Goal: Information Seeking & Learning: Find specific fact

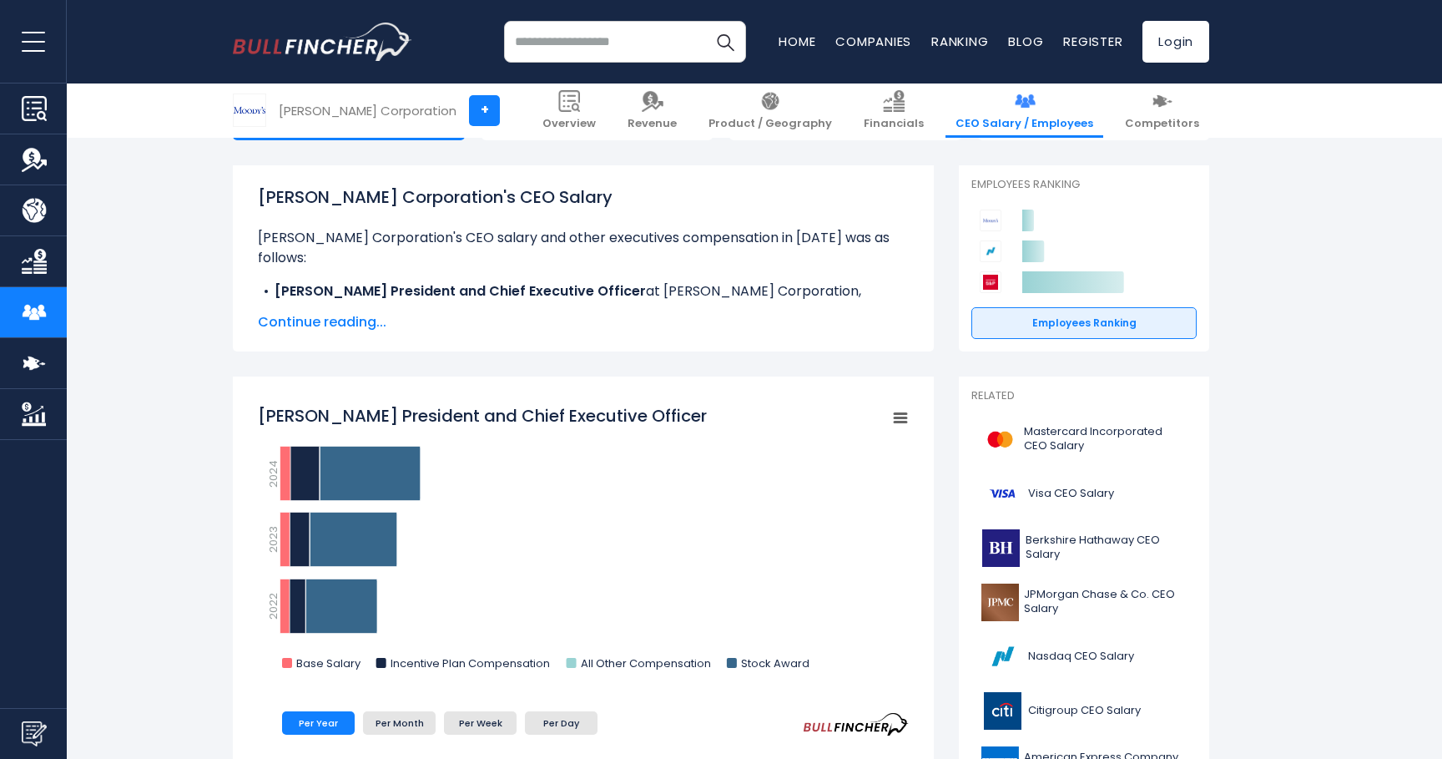
scroll to position [202, 0]
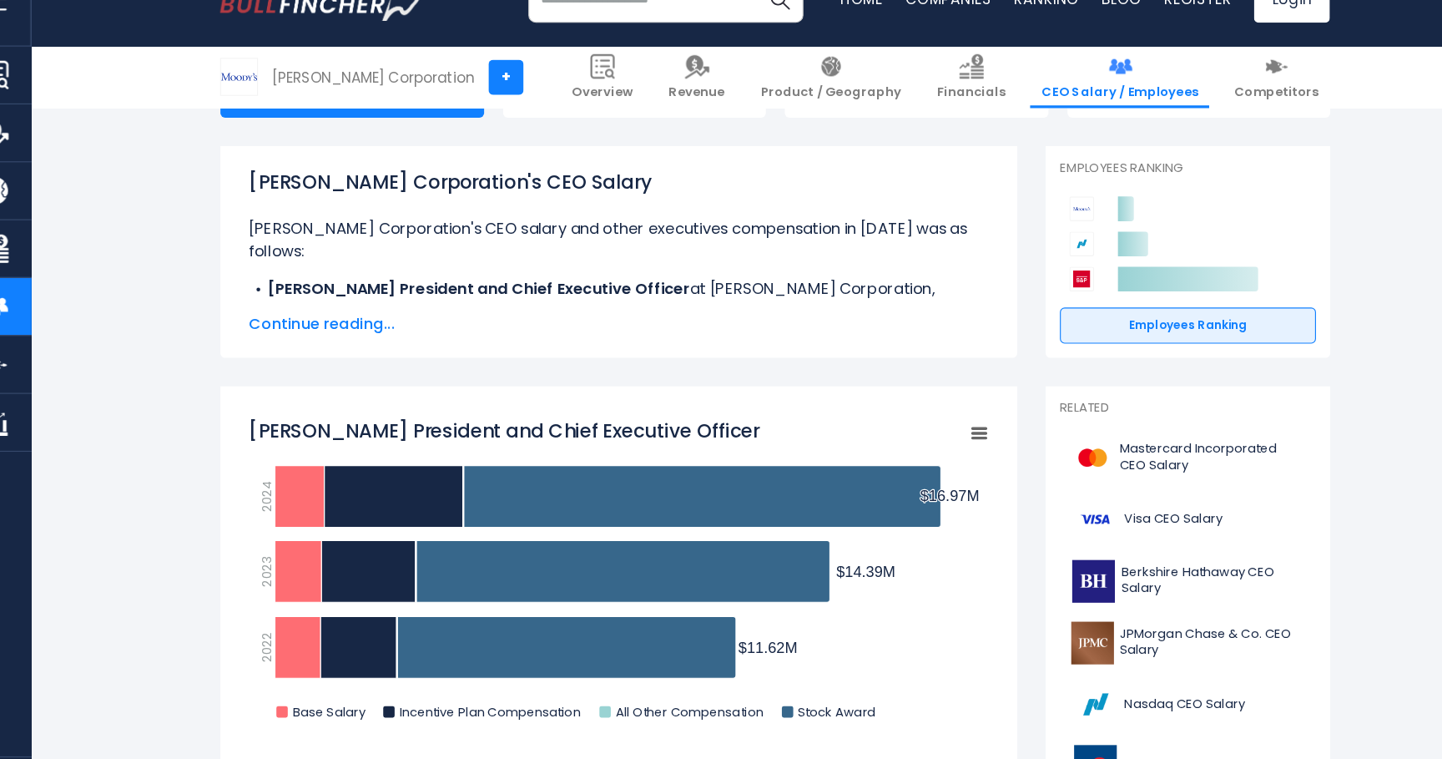
click at [339, 330] on span "Continue reading..." at bounding box center [583, 328] width 651 height 20
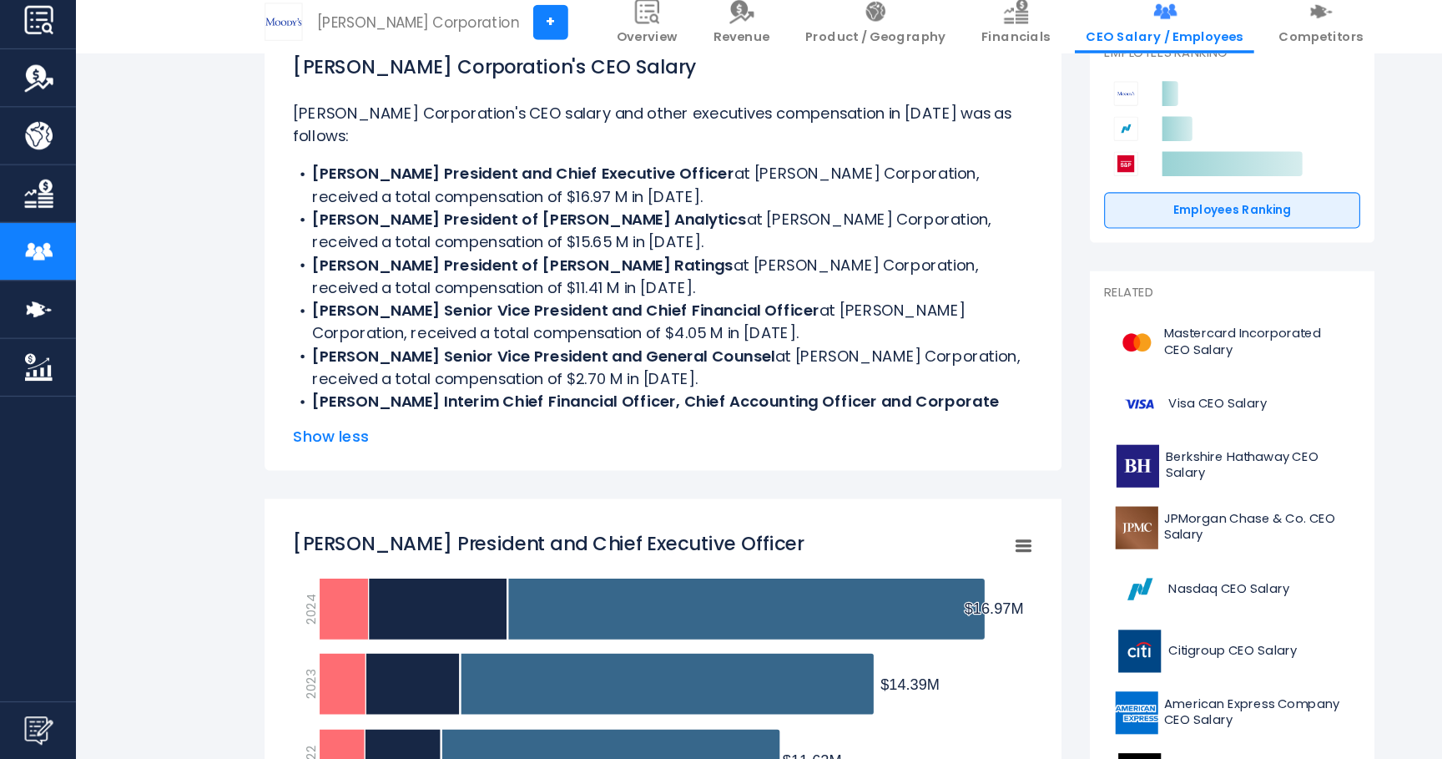
scroll to position [256, 0]
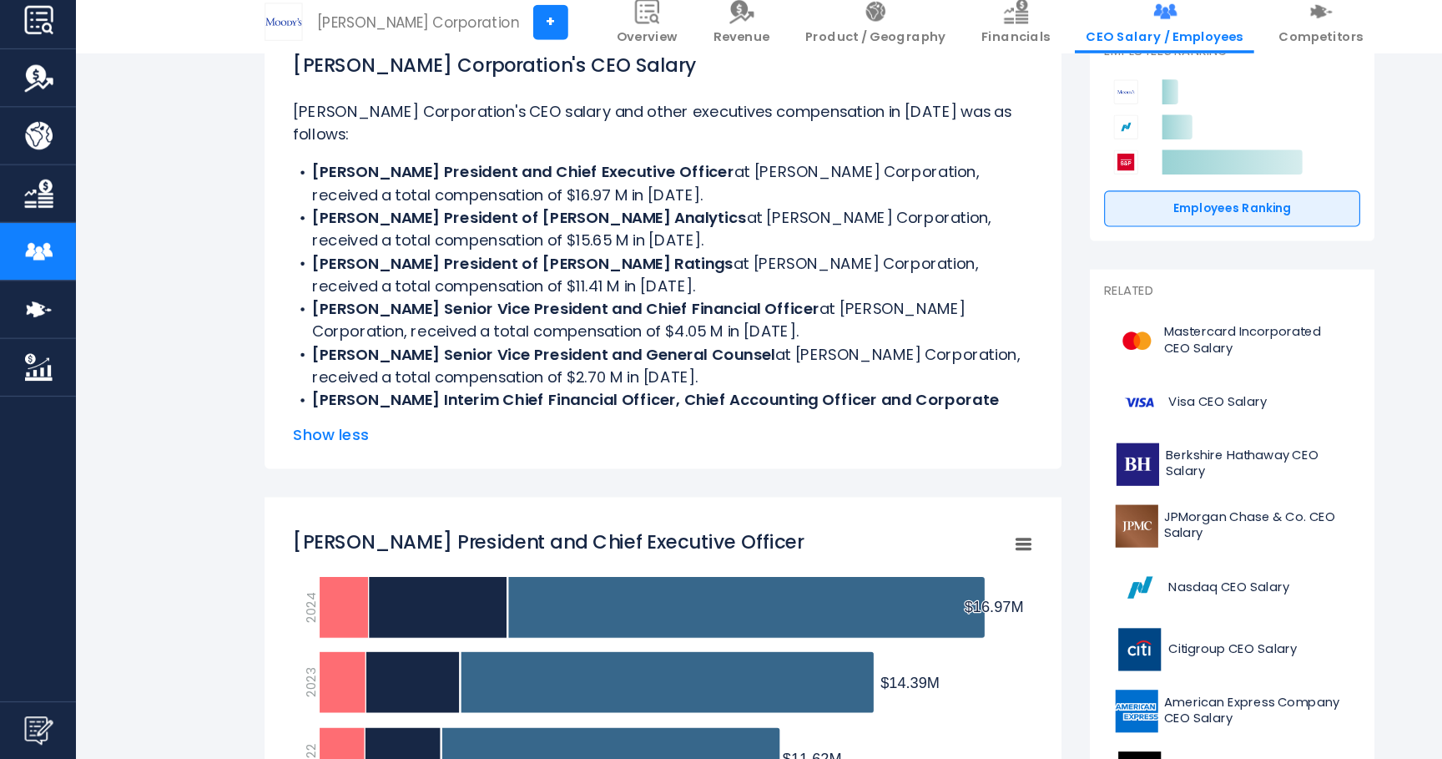
click at [402, 291] on li "Stephen Tulenko President of Moody’s Analytics at Moody's Corporation, received…" at bounding box center [583, 293] width 651 height 40
click at [396, 327] on li "Michael West President of Moody’s Ratings at Moody's Corporation, received a to…" at bounding box center [583, 333] width 651 height 40
click at [400, 323] on li "Michael West President of Moody’s Ratings at Moody's Corporation, received a to…" at bounding box center [583, 333] width 651 height 40
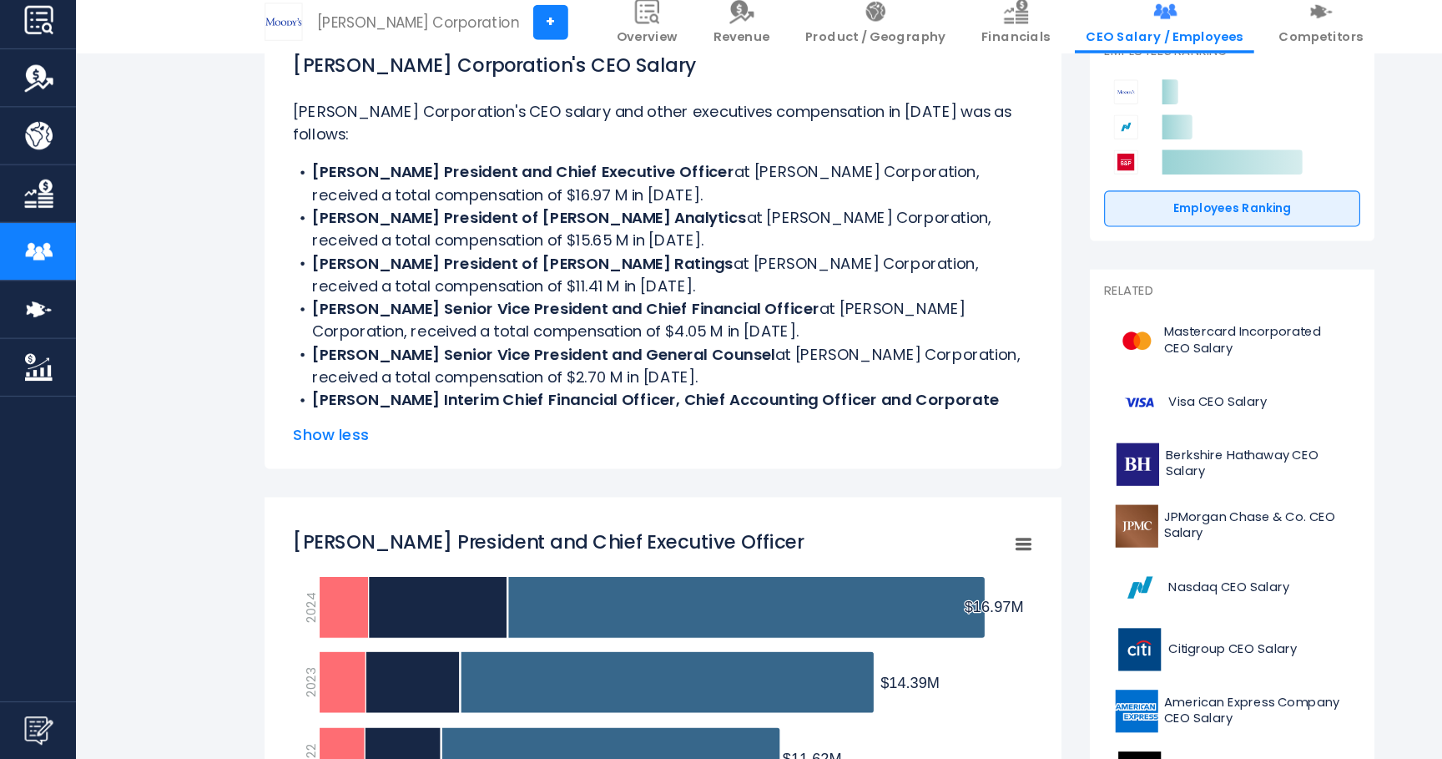
click at [428, 323] on li "Michael West President of Moody’s Ratings at Moody's Corporation, received a to…" at bounding box center [583, 333] width 651 height 40
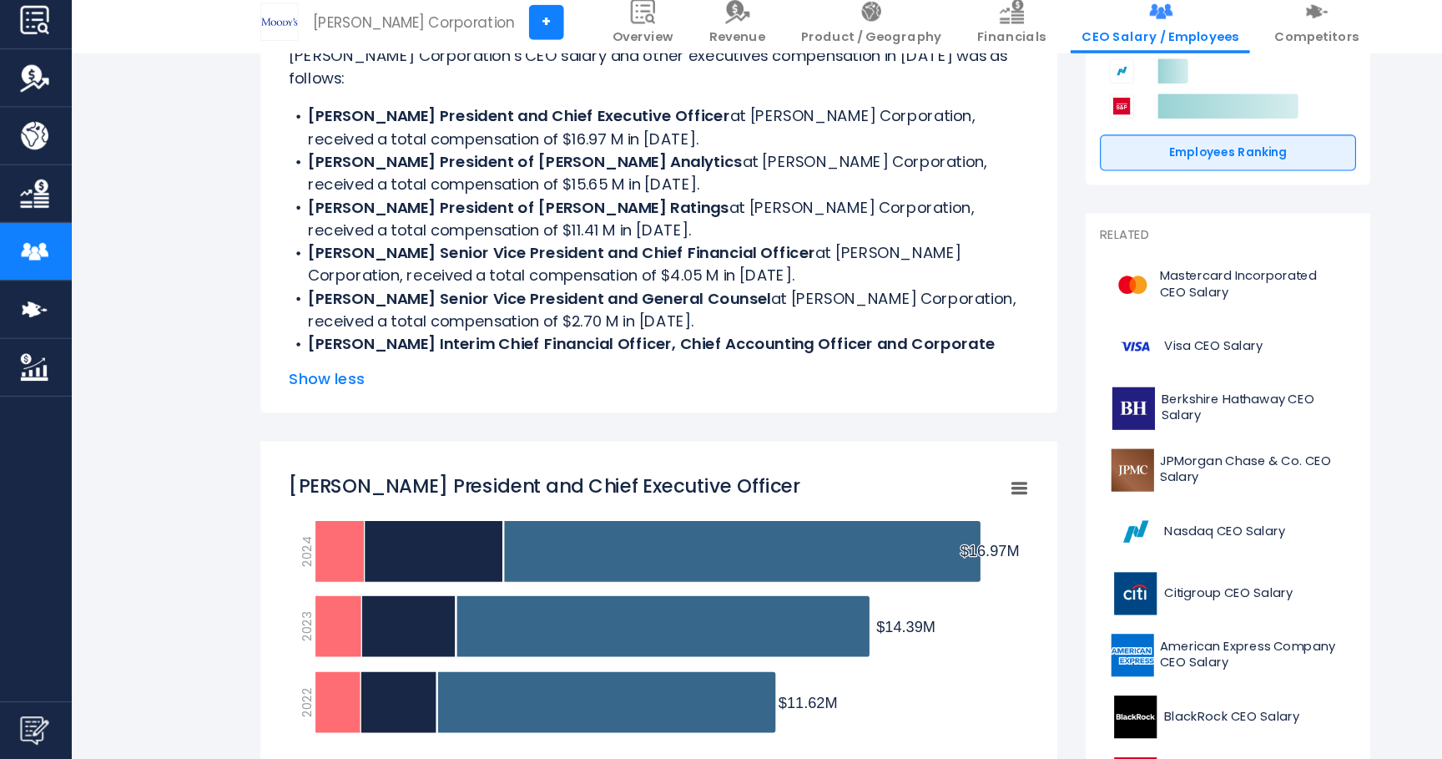
scroll to position [309, 0]
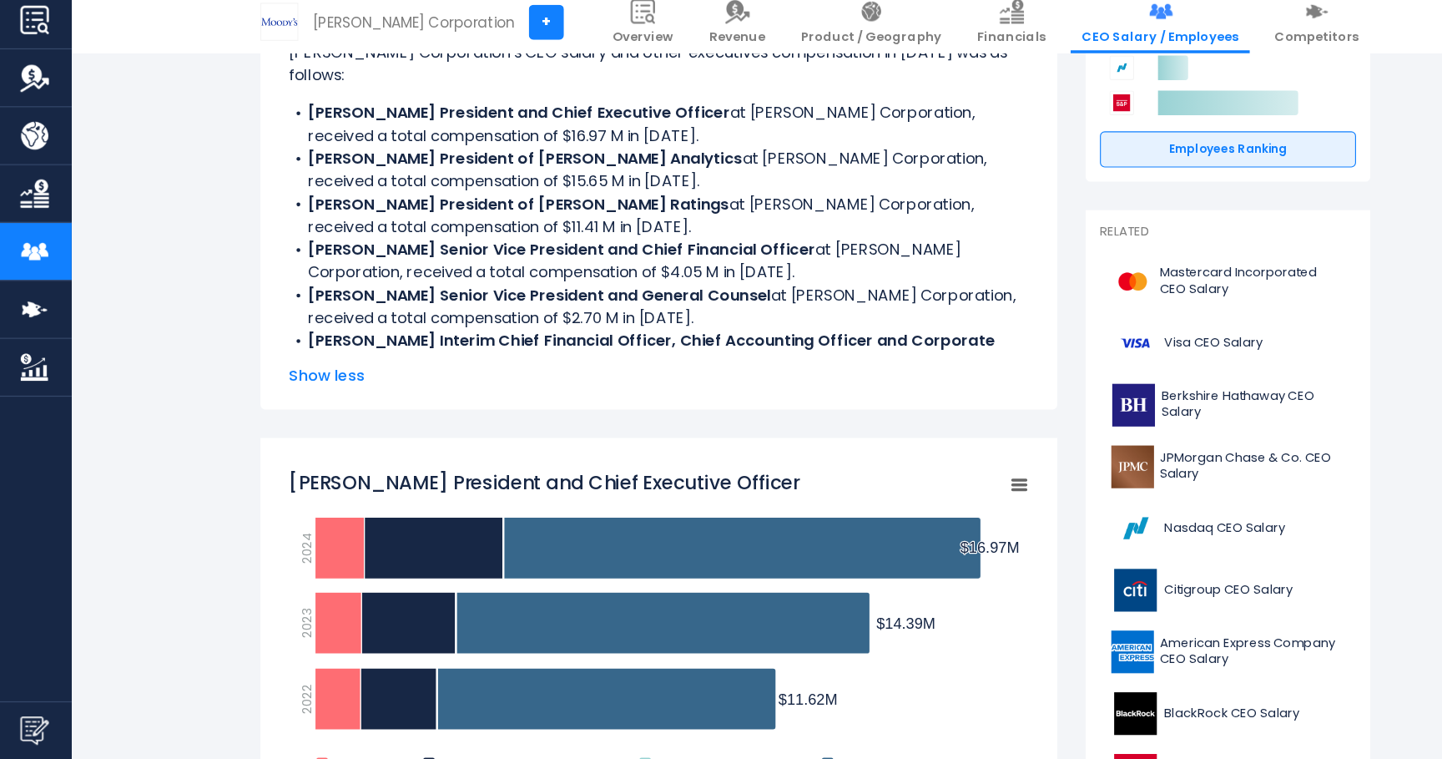
click at [406, 381] on b "Caroline Sullivan Interim Chief Financial Officer, Chief Accounting Officer and…" at bounding box center [577, 400] width 604 height 39
click at [447, 381] on b "Caroline Sullivan Interim Chief Financial Officer, Chief Accounting Officer and…" at bounding box center [577, 400] width 604 height 39
click at [489, 381] on b "Caroline Sullivan Interim Chief Financial Officer, Chief Accounting Officer and…" at bounding box center [577, 400] width 604 height 39
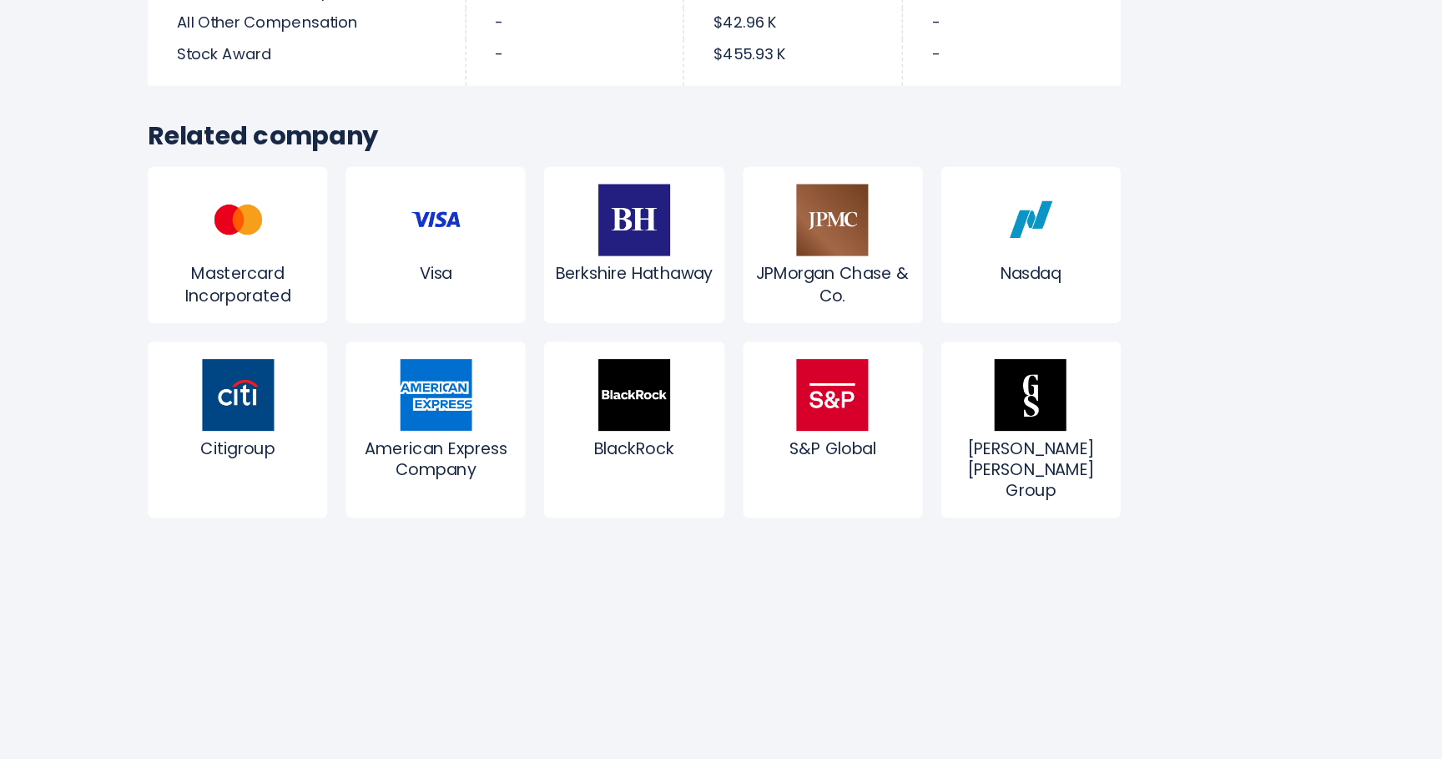
scroll to position [6044, 0]
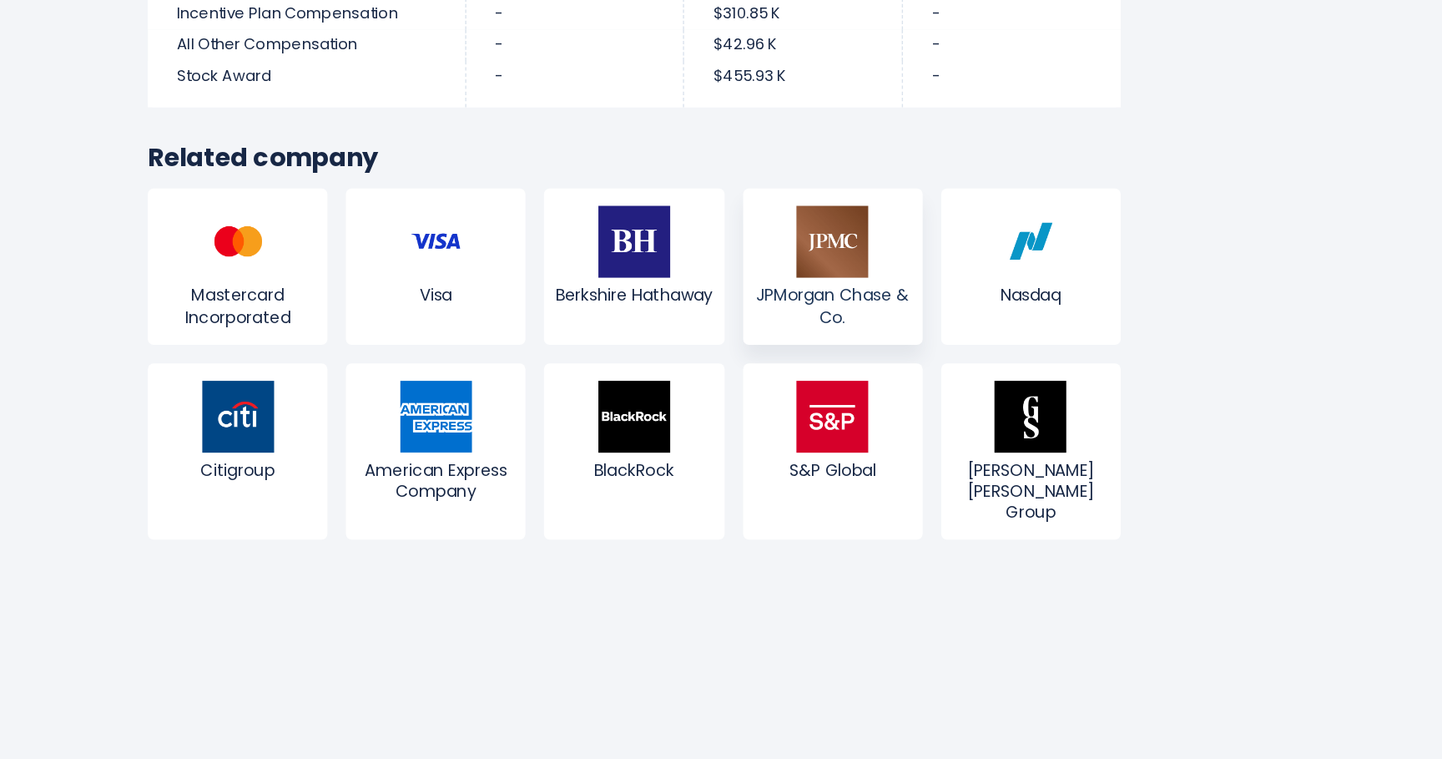
click at [740, 364] on img at bounding box center [726, 371] width 52 height 52
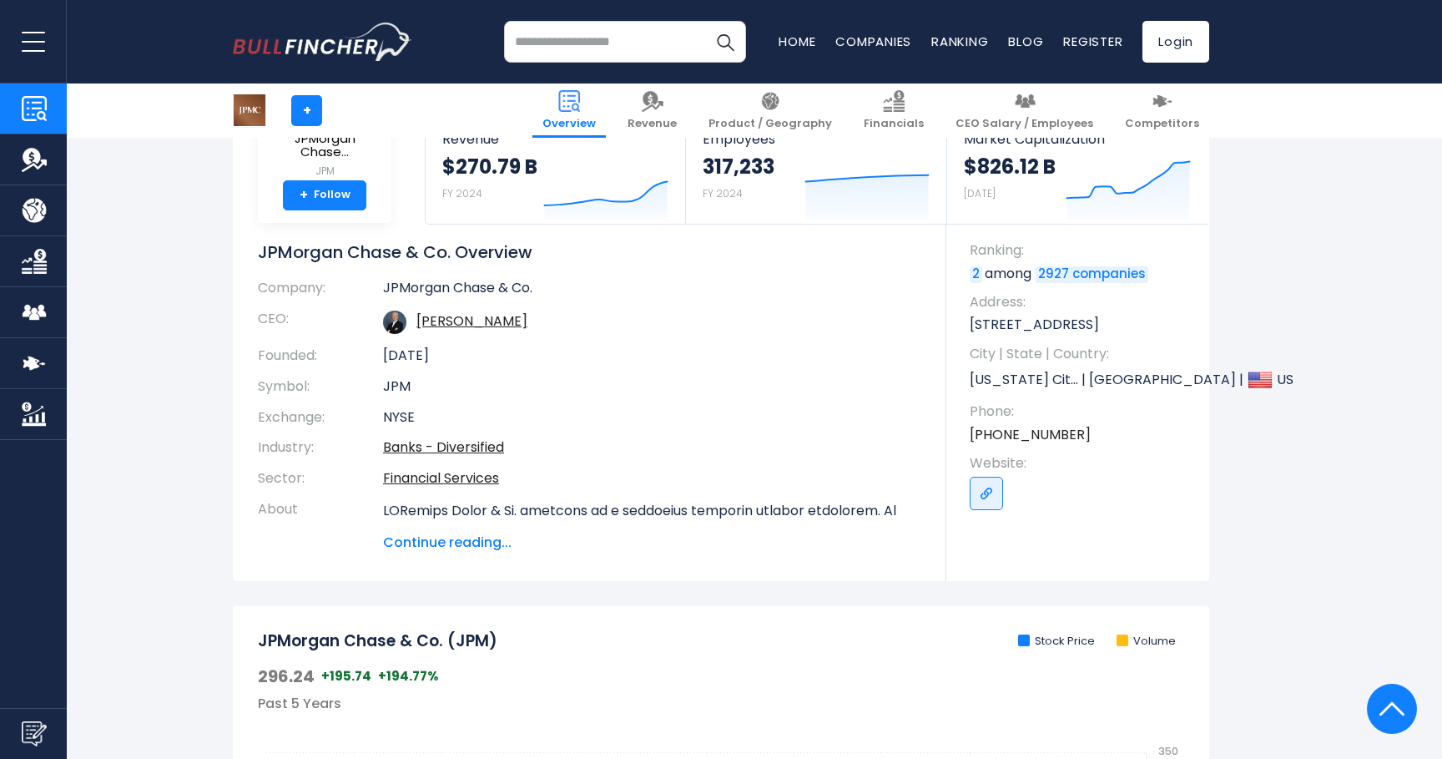
scroll to position [8, 0]
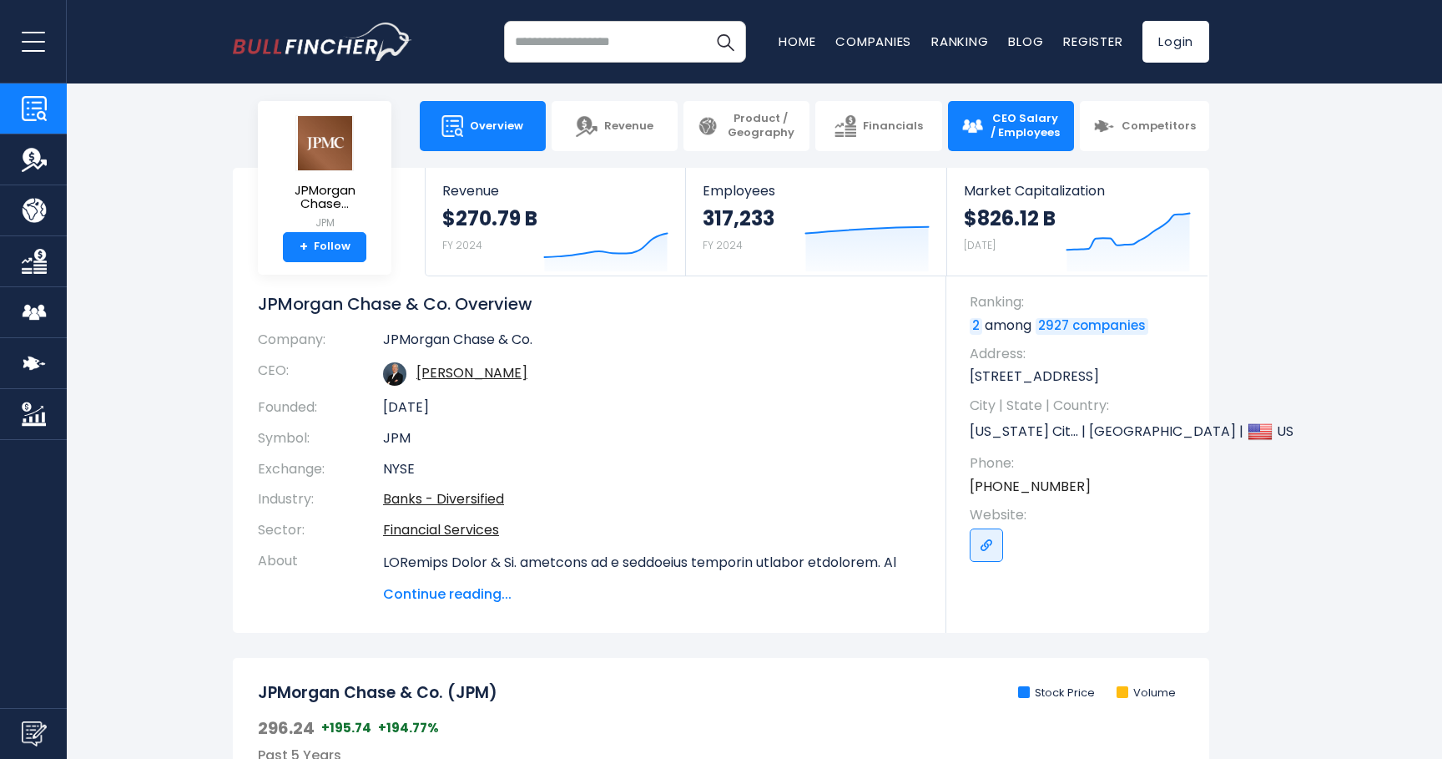
click at [1007, 139] on span "CEO Salary / Employees" at bounding box center [1025, 126] width 71 height 28
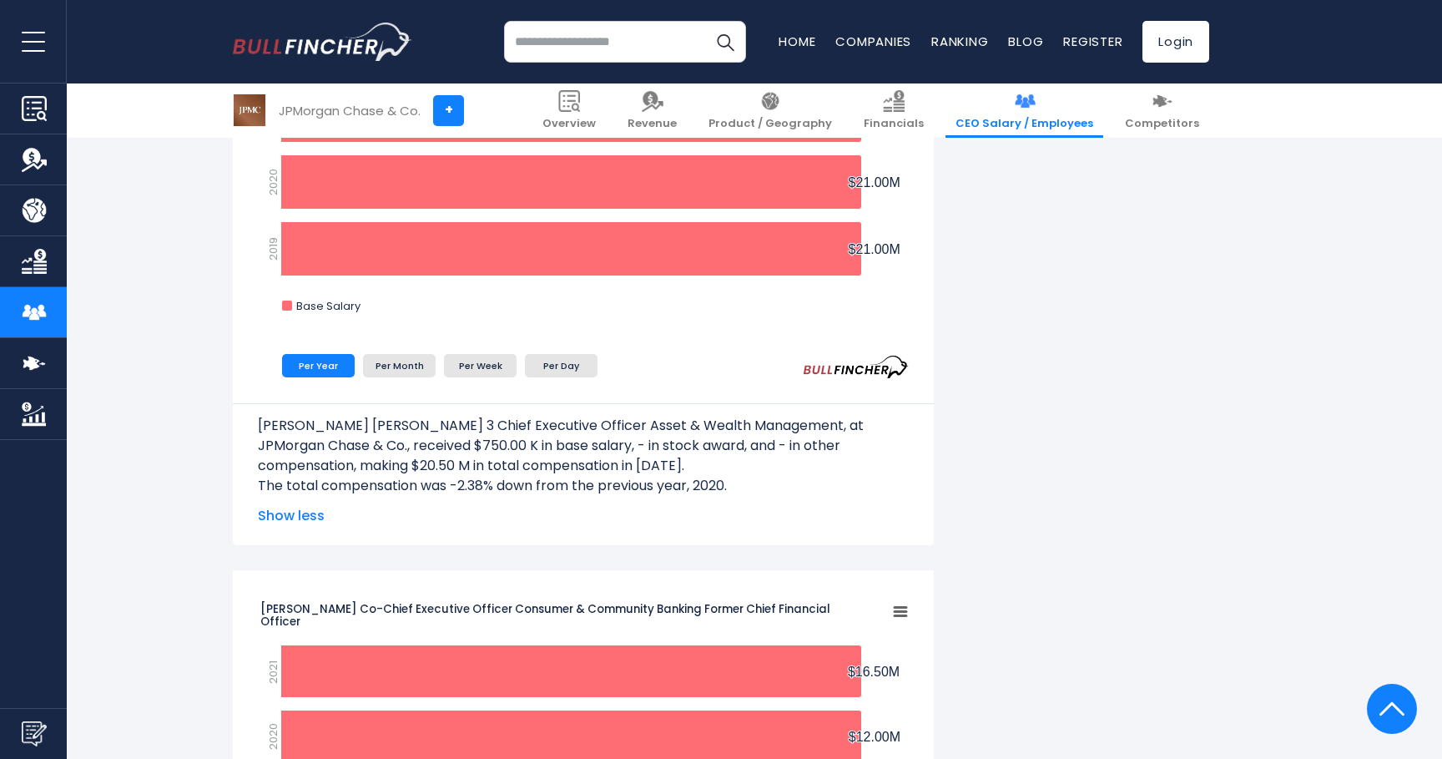
scroll to position [2219, 0]
